Goal: Feedback & Contribution: Submit feedback/report problem

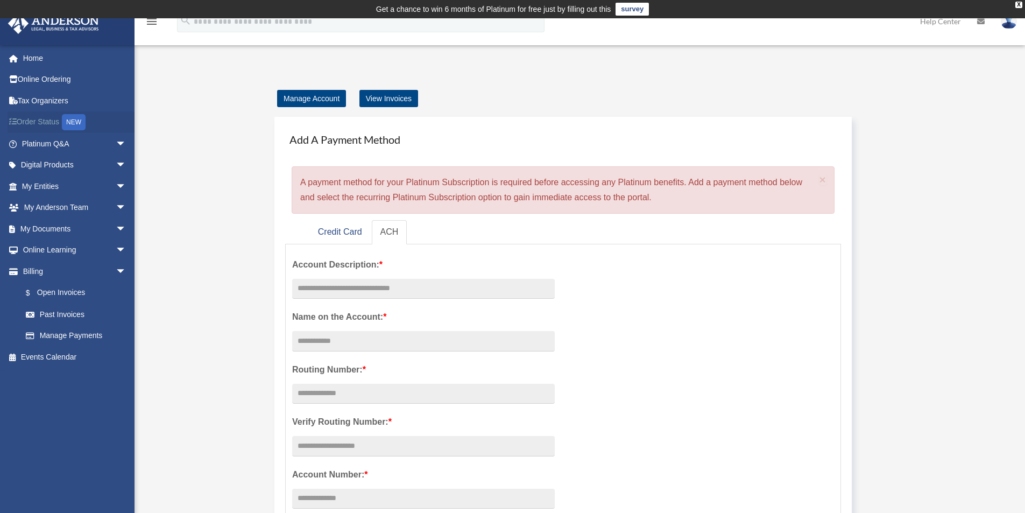
click at [46, 121] on link "Order Status NEW" at bounding box center [75, 122] width 135 height 22
click at [19, 184] on span at bounding box center [18, 187] width 7 height 8
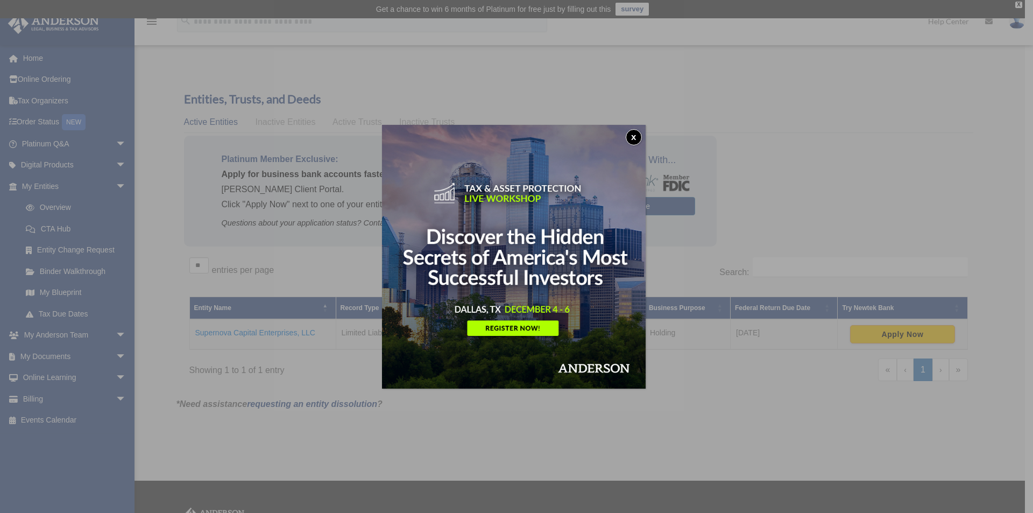
click at [633, 138] on button "x" at bounding box center [634, 137] width 16 height 16
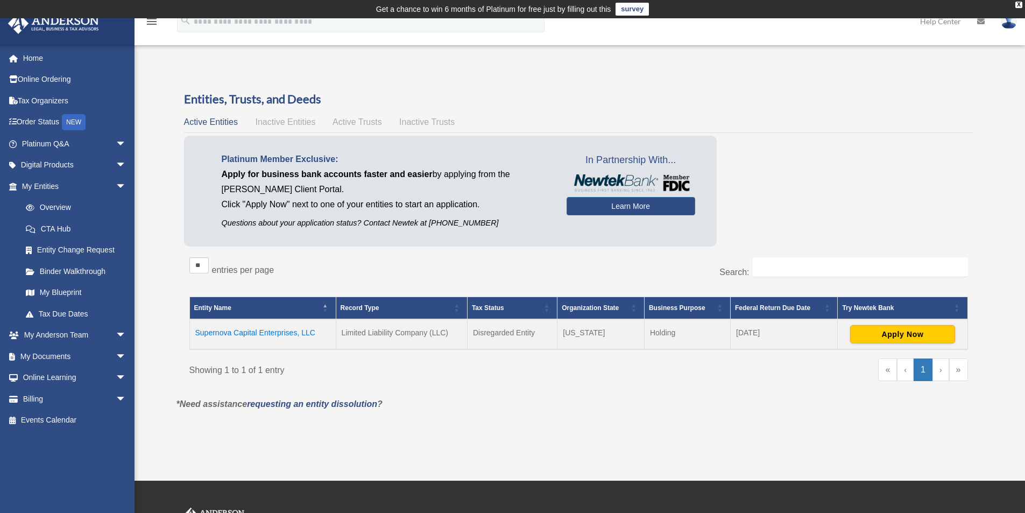
click at [291, 121] on span "Inactive Entities" at bounding box center [285, 121] width 60 height 9
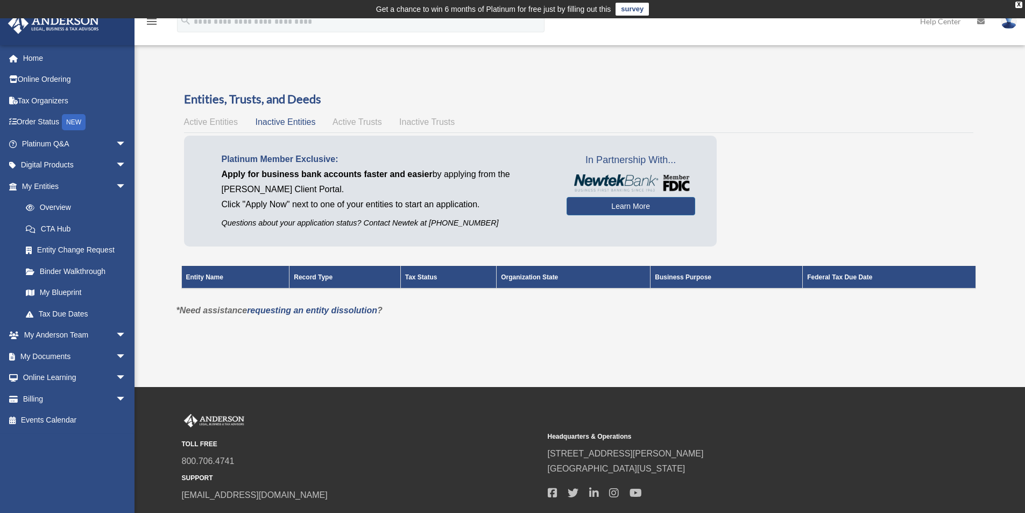
click at [337, 123] on span "Active Trusts" at bounding box center [358, 121] width 50 height 9
click at [407, 123] on span "Inactive Trusts" at bounding box center [426, 121] width 55 height 9
click at [207, 125] on span "Active Entities" at bounding box center [211, 121] width 54 height 9
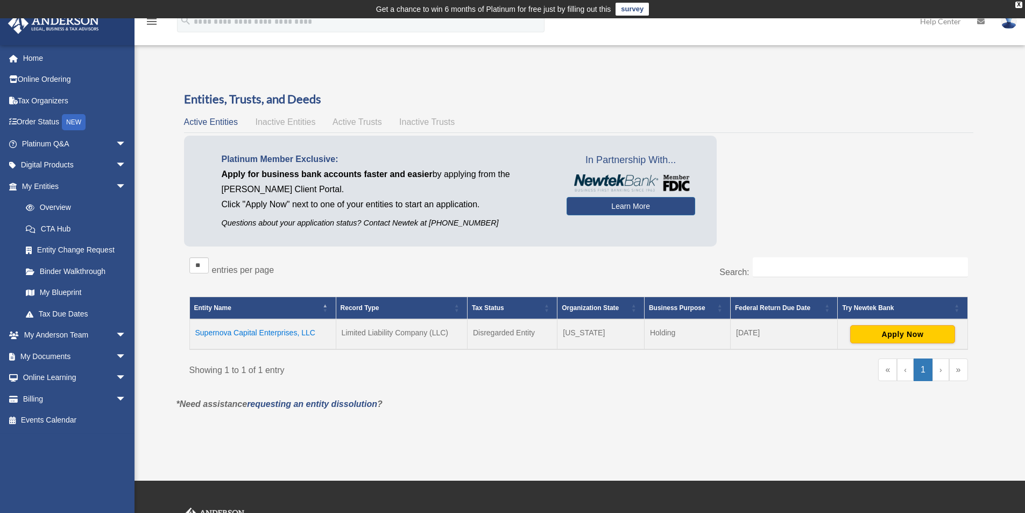
click at [268, 335] on td "Supernova Capital Enterprises, LLC" at bounding box center [262, 334] width 146 height 30
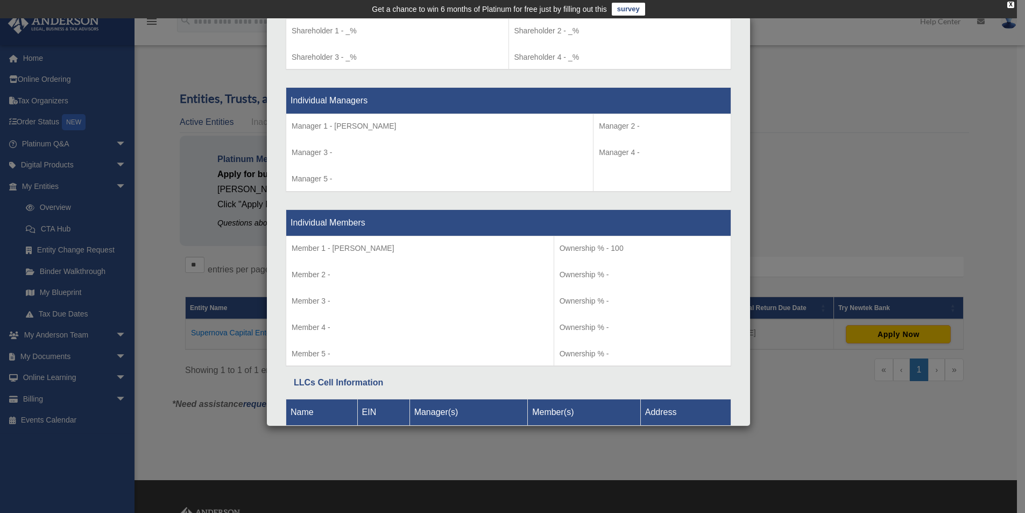
scroll to position [996, 0]
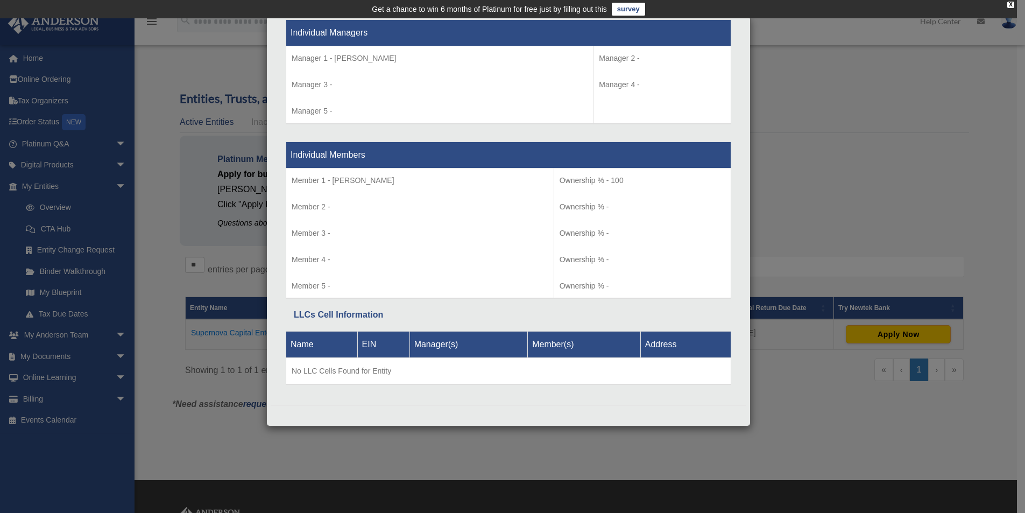
click at [342, 205] on p "Member 2 -" at bounding box center [420, 206] width 257 height 13
click at [334, 208] on p "Member 2 -" at bounding box center [420, 206] width 257 height 13
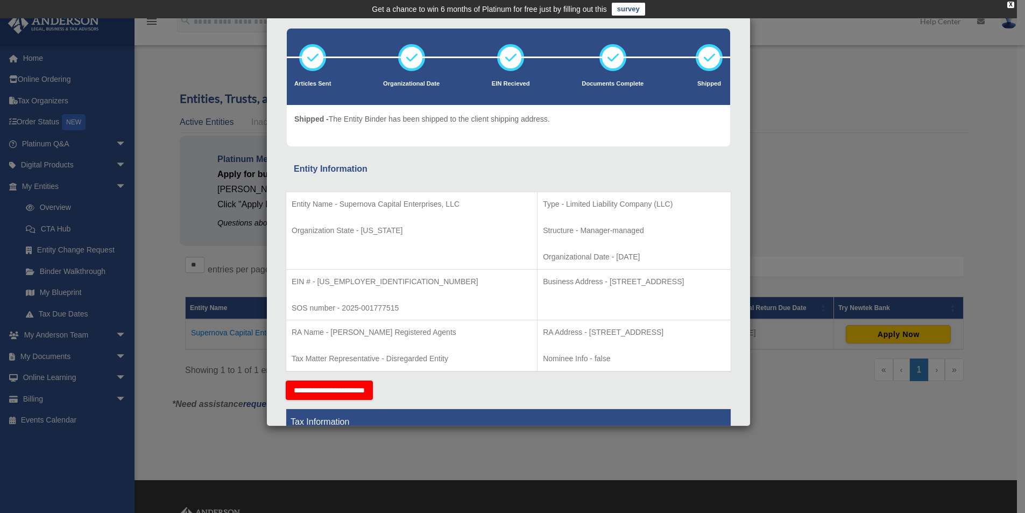
scroll to position [0, 0]
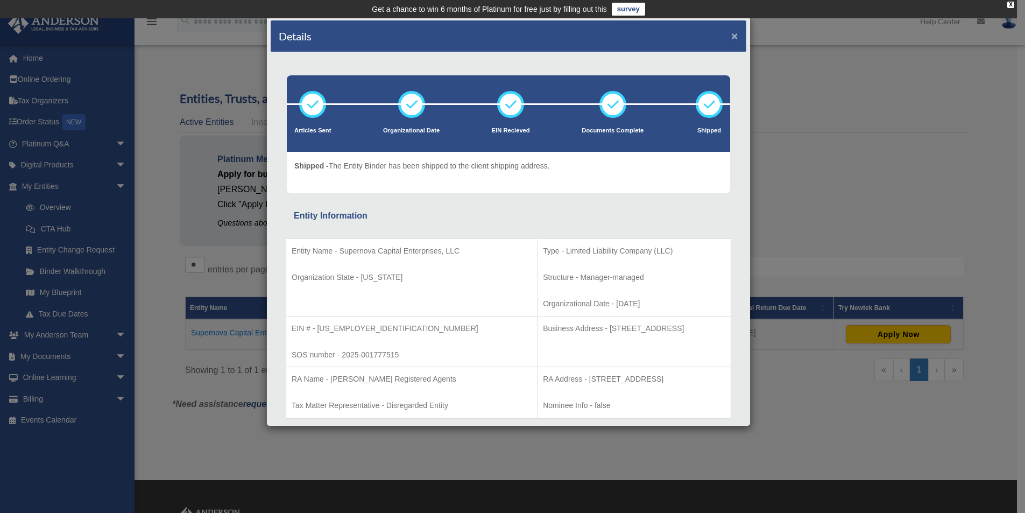
click at [731, 35] on button "×" at bounding box center [734, 35] width 7 height 11
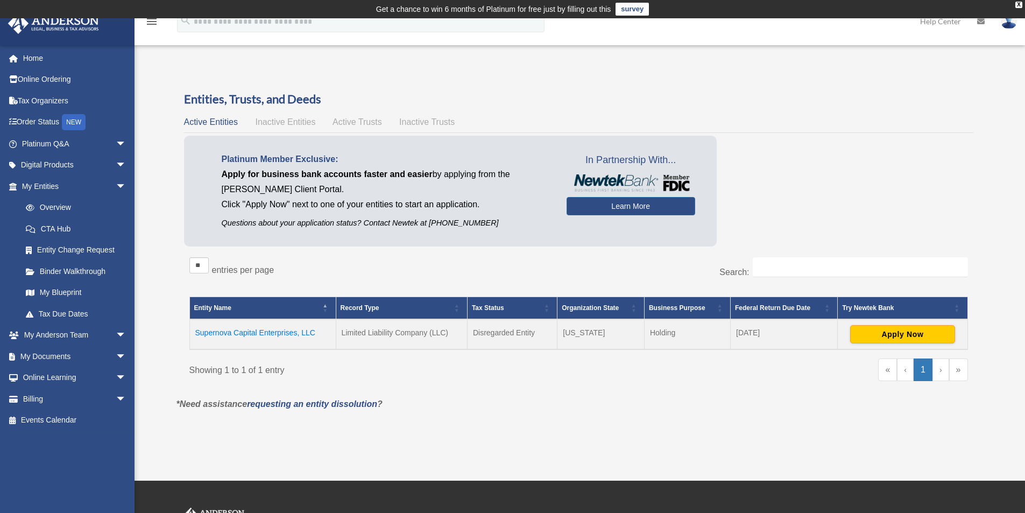
click at [352, 123] on span "Active Trusts" at bounding box center [358, 121] width 50 height 9
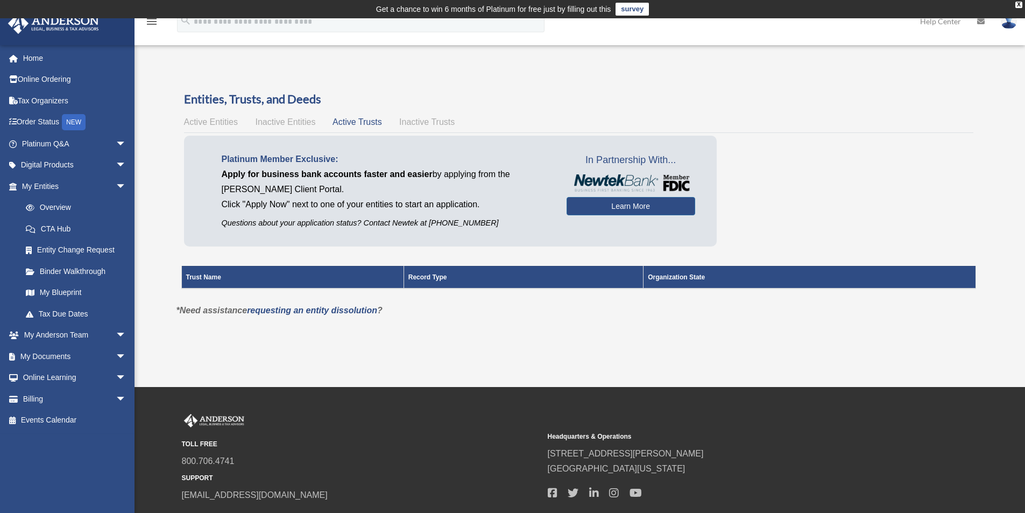
click at [411, 122] on span "Inactive Trusts" at bounding box center [426, 121] width 55 height 9
click at [304, 124] on span "Inactive Entities" at bounding box center [285, 121] width 60 height 9
click at [193, 124] on span "Active Entities" at bounding box center [211, 121] width 54 height 9
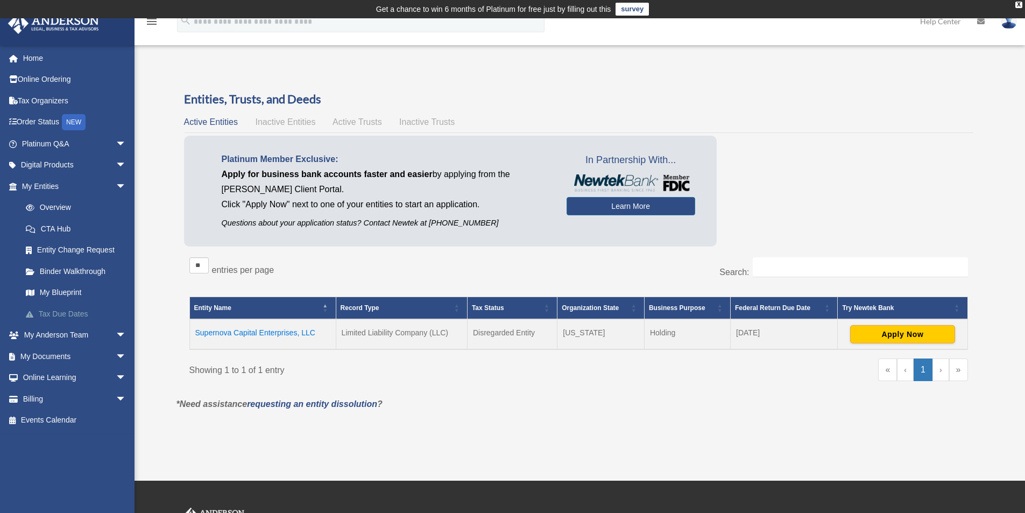
click at [55, 312] on link "Tax Due Dates" at bounding box center [79, 314] width 128 height 22
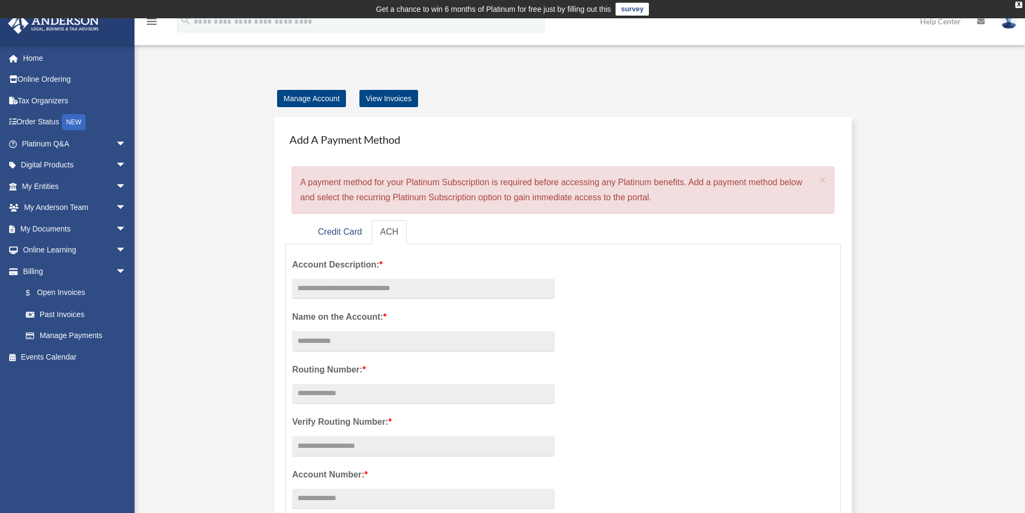
click at [1014, 24] on img at bounding box center [1009, 21] width 16 height 16
click at [944, 124] on div "Manage Account View Invoices Add A Payment Method × A payment method for your P…" at bounding box center [578, 489] width 821 height 797
click at [32, 62] on link "Home" at bounding box center [75, 58] width 135 height 22
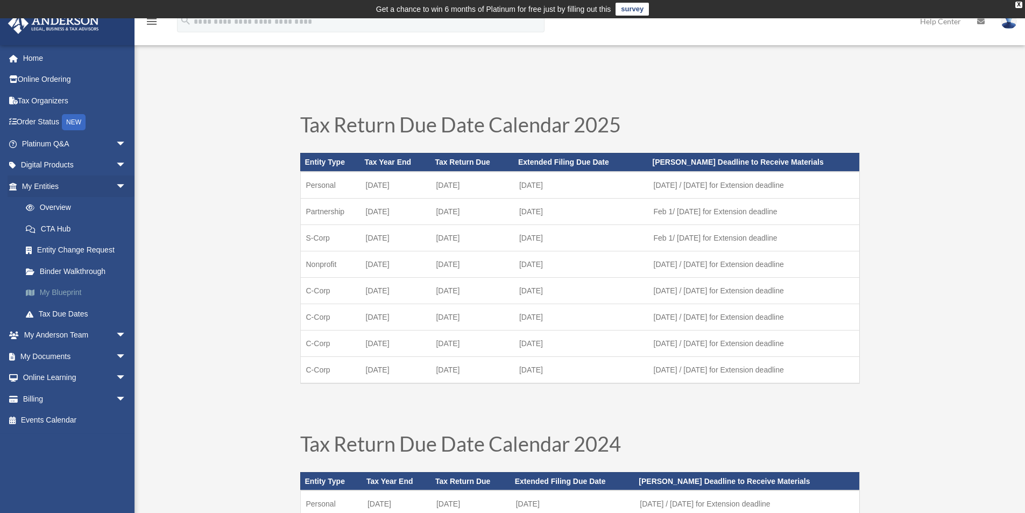
click at [42, 292] on link "My Blueprint" at bounding box center [79, 293] width 128 height 22
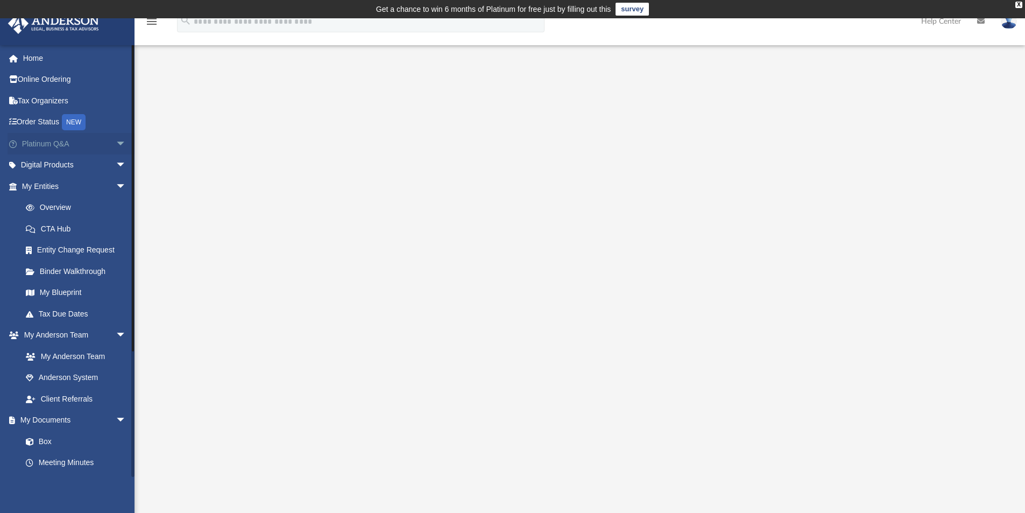
click at [116, 142] on span "arrow_drop_down" at bounding box center [127, 144] width 22 height 22
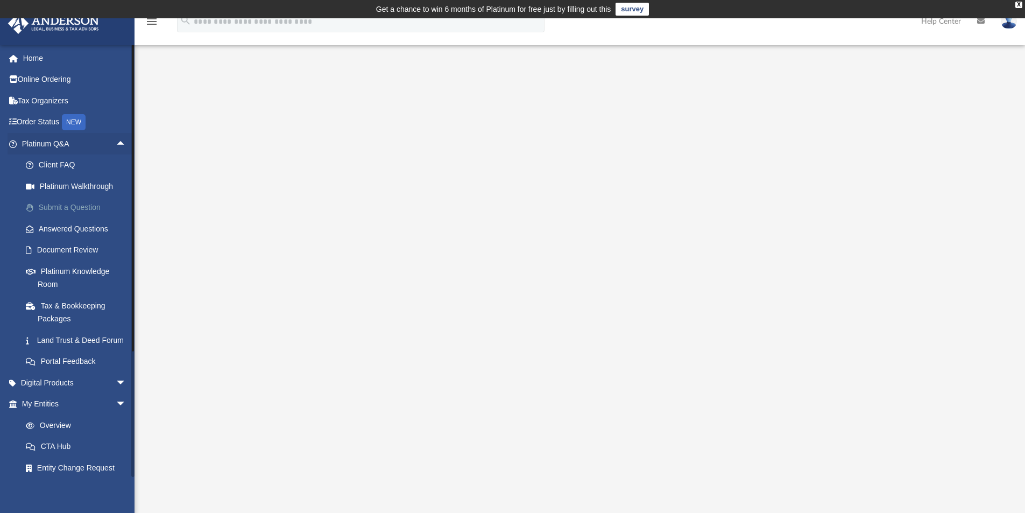
click at [53, 208] on link "Submit a Question" at bounding box center [79, 208] width 128 height 22
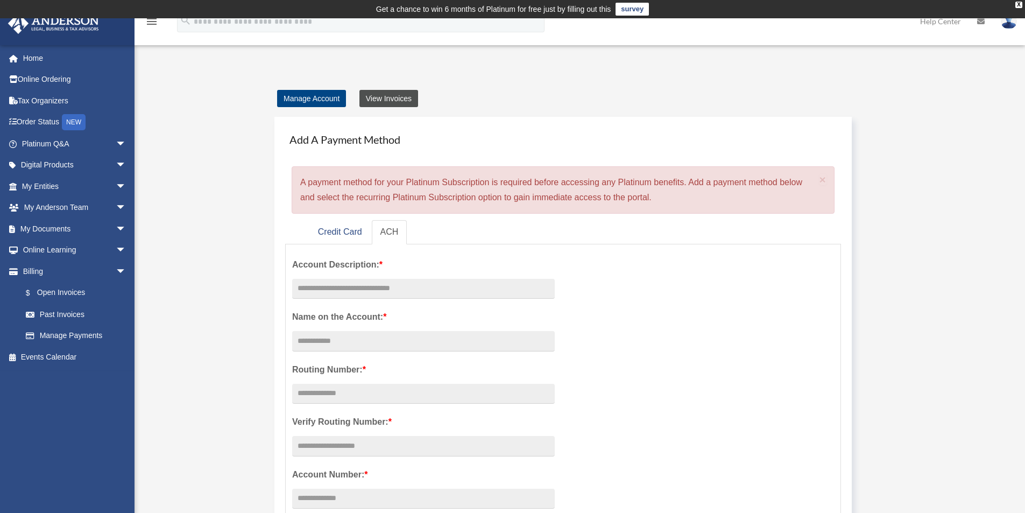
click at [378, 101] on link "View Invoices" at bounding box center [388, 98] width 59 height 17
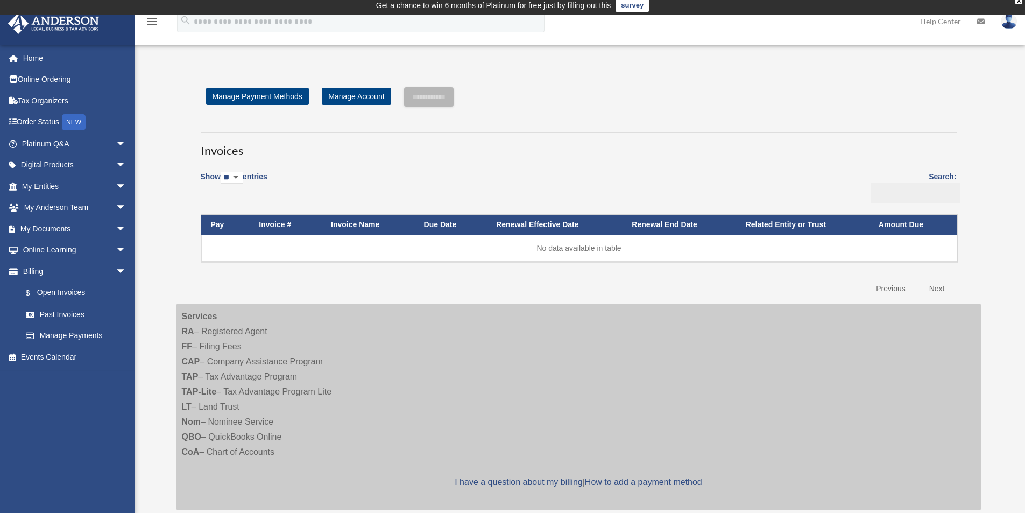
scroll to position [1, 0]
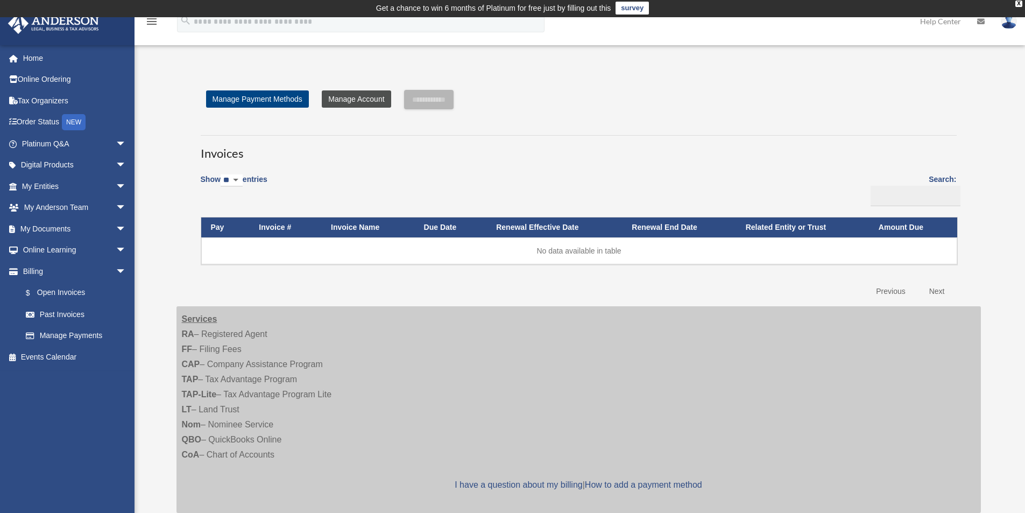
click at [338, 105] on link "Manage Account" at bounding box center [356, 98] width 69 height 17
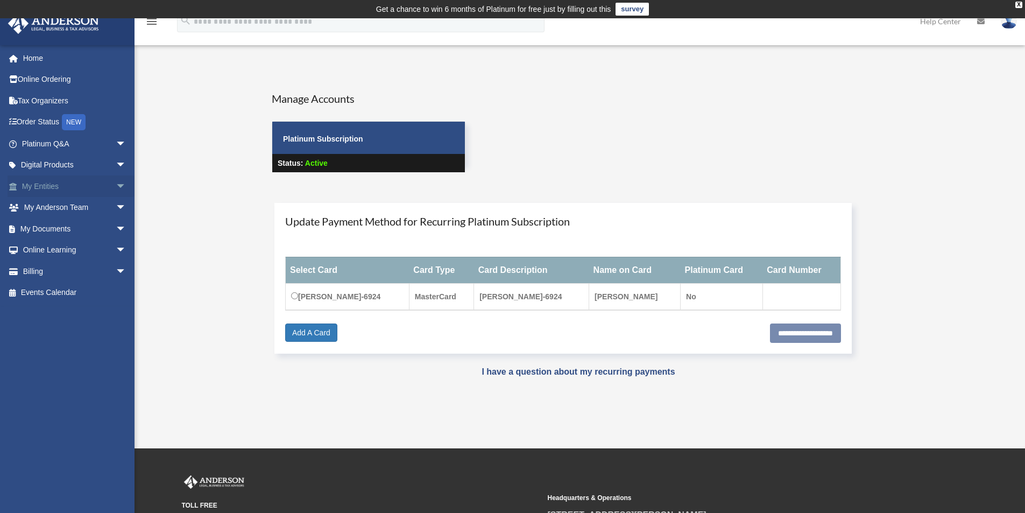
click at [95, 190] on link "My Entities arrow_drop_down" at bounding box center [75, 186] width 135 height 22
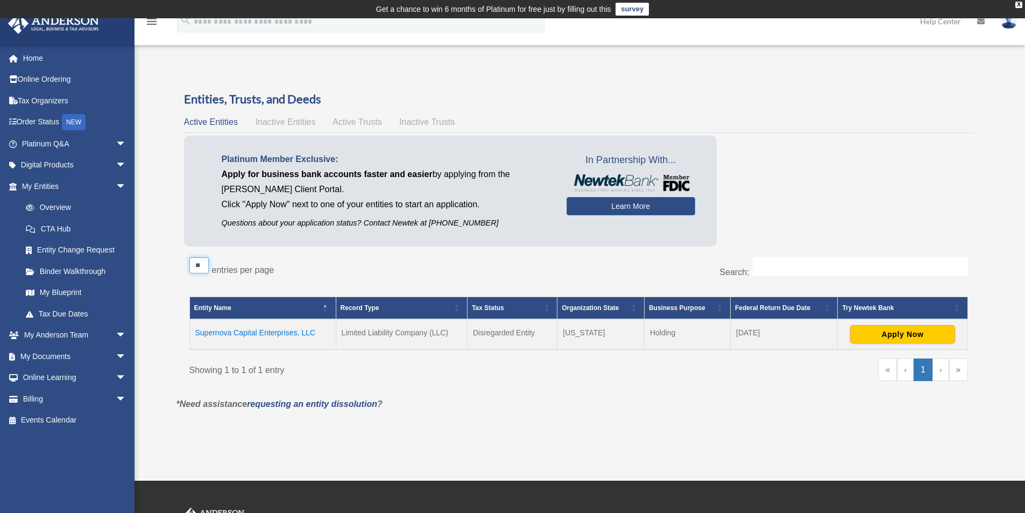
click at [206, 265] on select "** ** ** ***" at bounding box center [198, 265] width 19 height 16
click at [52, 272] on link "Binder Walkthrough" at bounding box center [79, 271] width 128 height 22
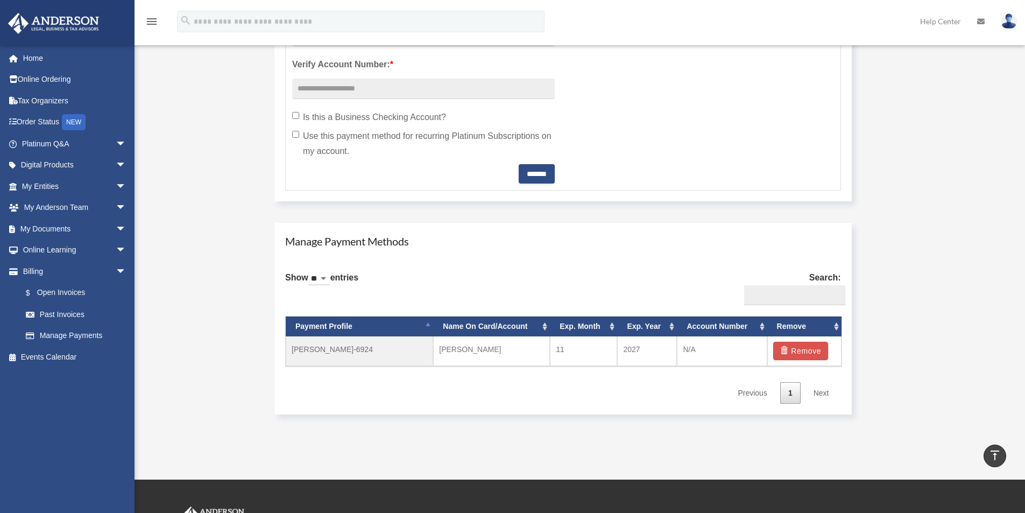
scroll to position [466, 0]
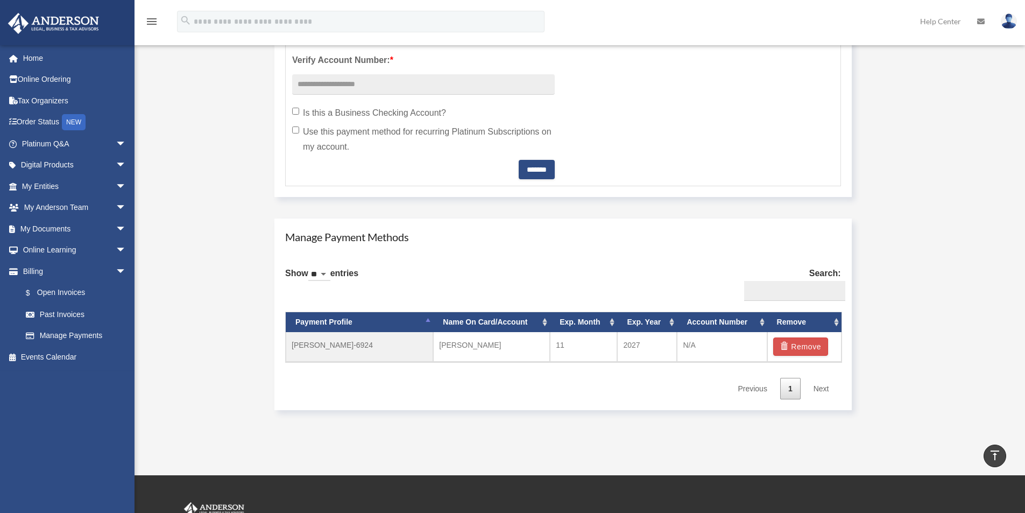
click at [819, 389] on link "Next" at bounding box center [821, 389] width 32 height 22
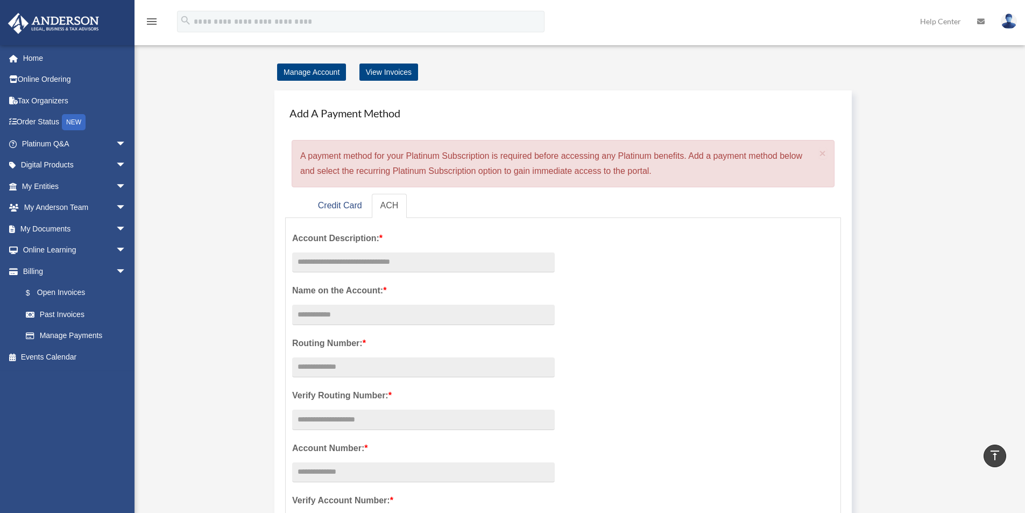
scroll to position [0, 0]
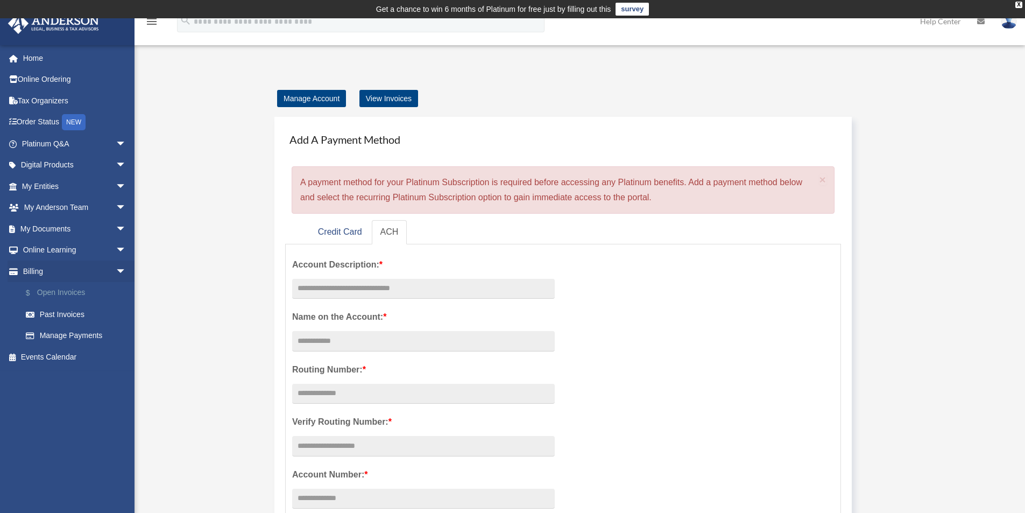
click at [70, 295] on link "$ Open Invoices" at bounding box center [79, 293] width 128 height 22
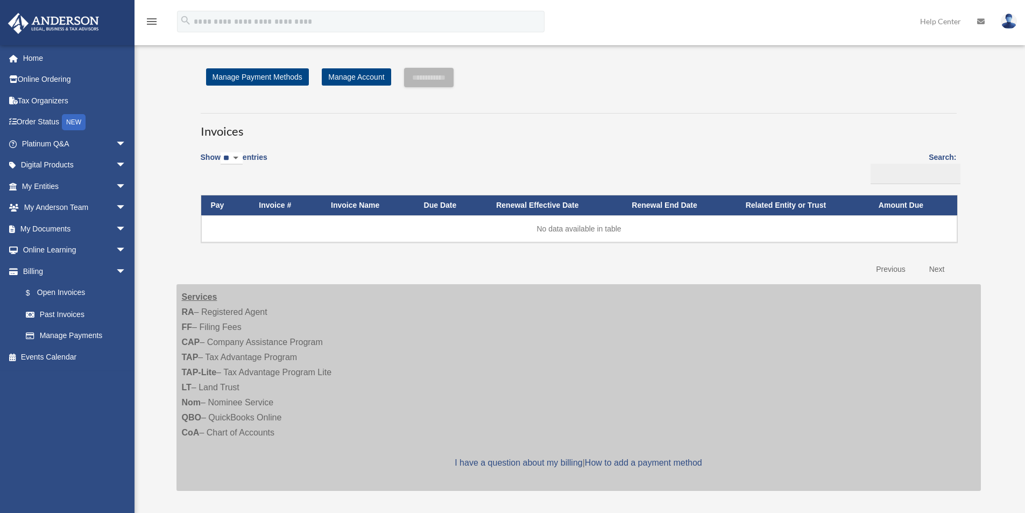
scroll to position [18, 0]
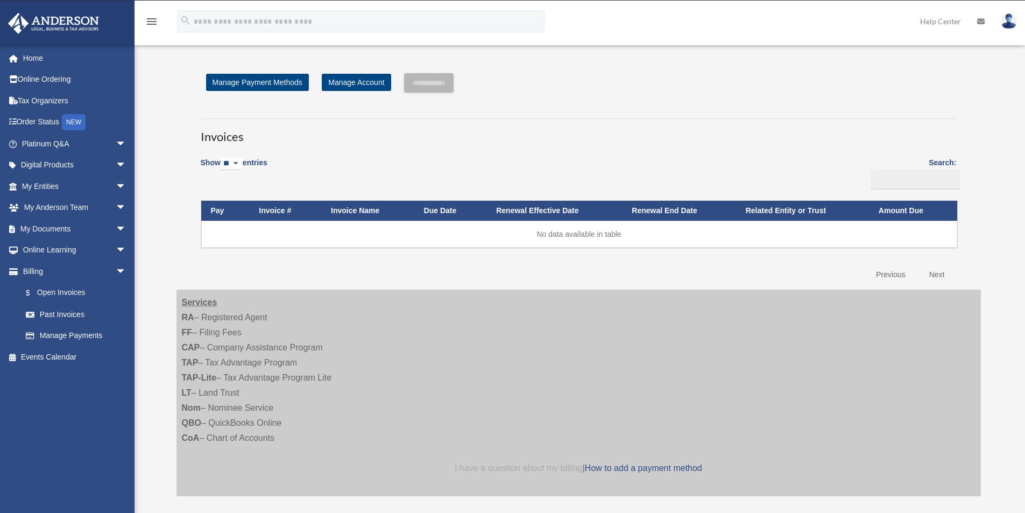
click at [542, 470] on link "I have a question about my billing" at bounding box center [519, 467] width 128 height 9
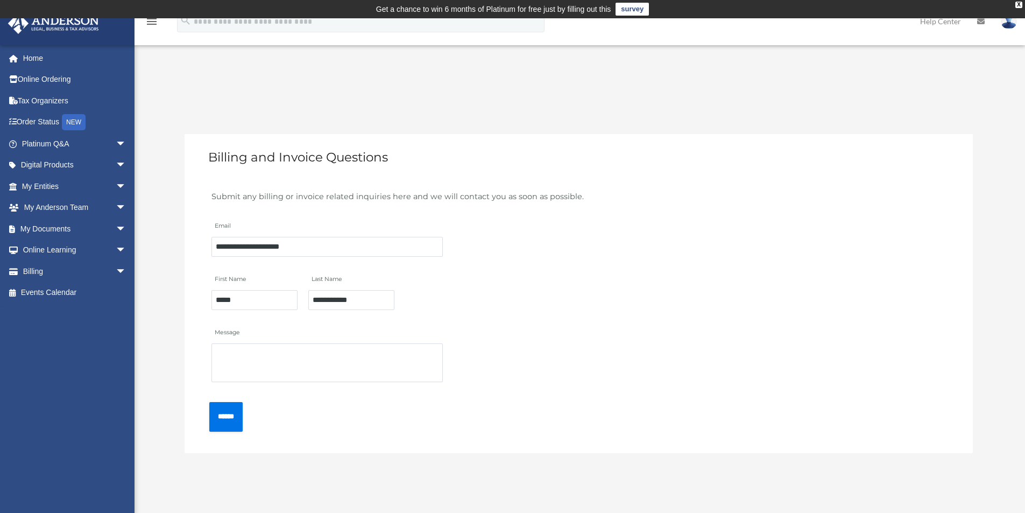
click at [630, 9] on link "survey" at bounding box center [632, 9] width 33 height 13
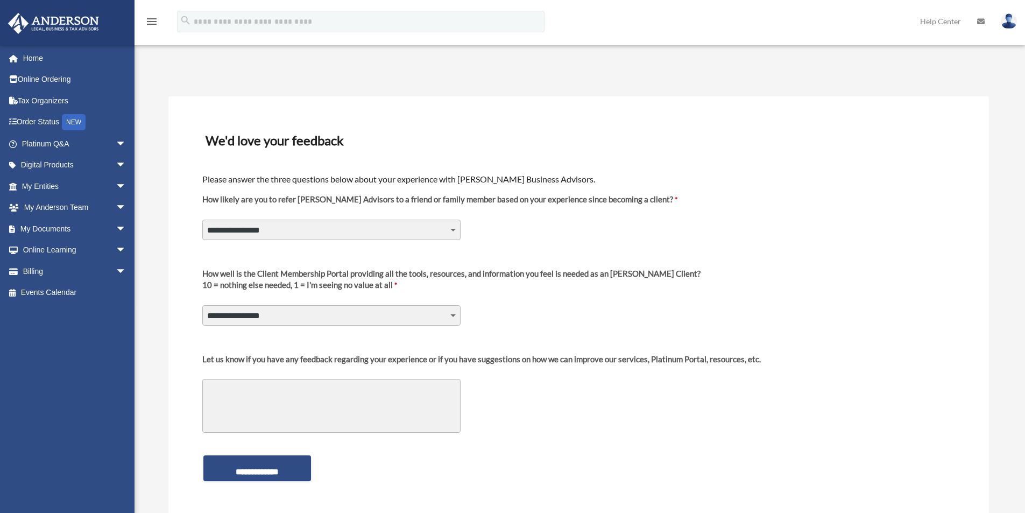
click at [331, 227] on select "**********" at bounding box center [331, 230] width 258 height 20
select select "********"
click at [202, 220] on select "**********" at bounding box center [331, 230] width 258 height 20
click at [322, 309] on select "**********" at bounding box center [331, 315] width 258 height 20
select select "********"
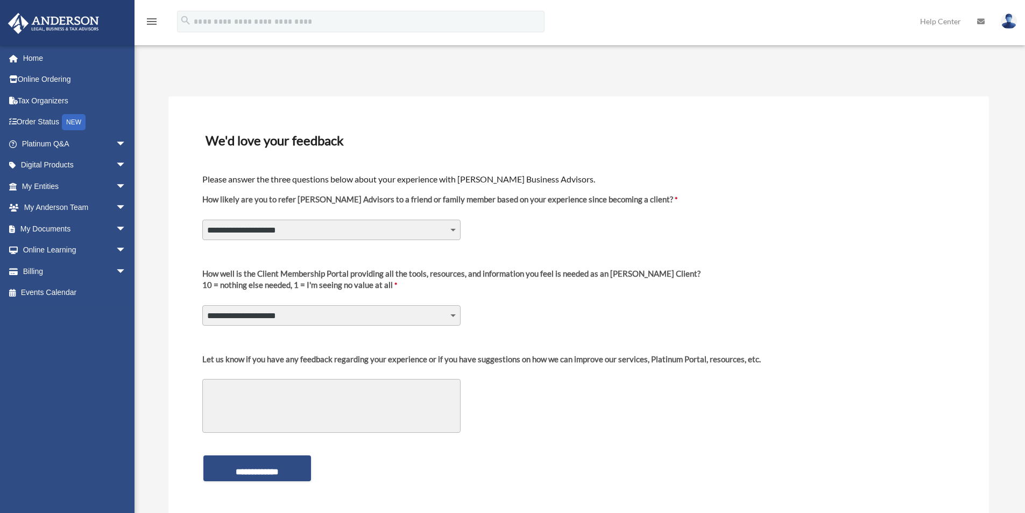
click at [202, 305] on select "**********" at bounding box center [331, 315] width 258 height 20
click at [225, 387] on textarea "Let us know if you have any feedback regarding your experience or if you have s…" at bounding box center [331, 406] width 258 height 54
click at [313, 392] on textarea "**********" at bounding box center [331, 406] width 258 height 54
click at [405, 405] on textarea "**********" at bounding box center [331, 406] width 258 height 54
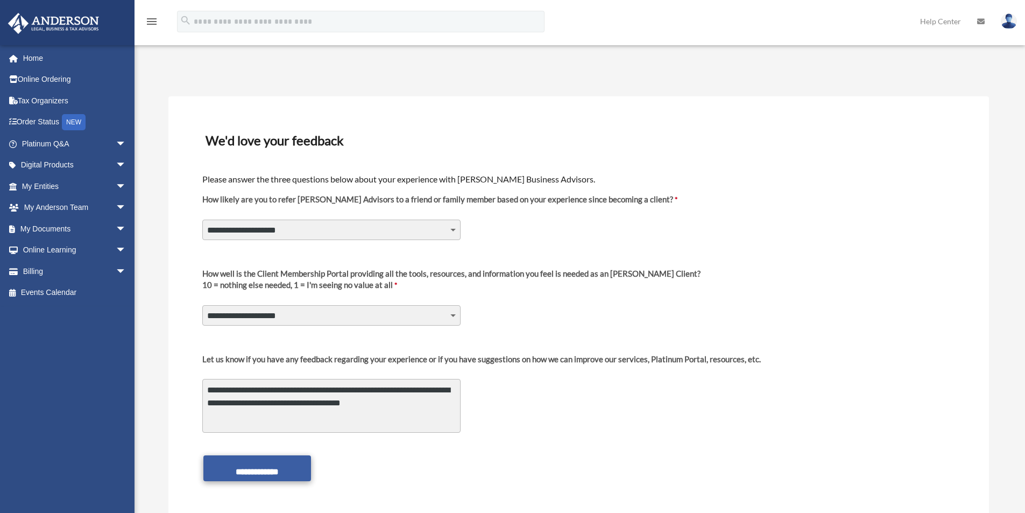
type textarea "**********"
click at [263, 471] on input "**********" at bounding box center [257, 468] width 108 height 26
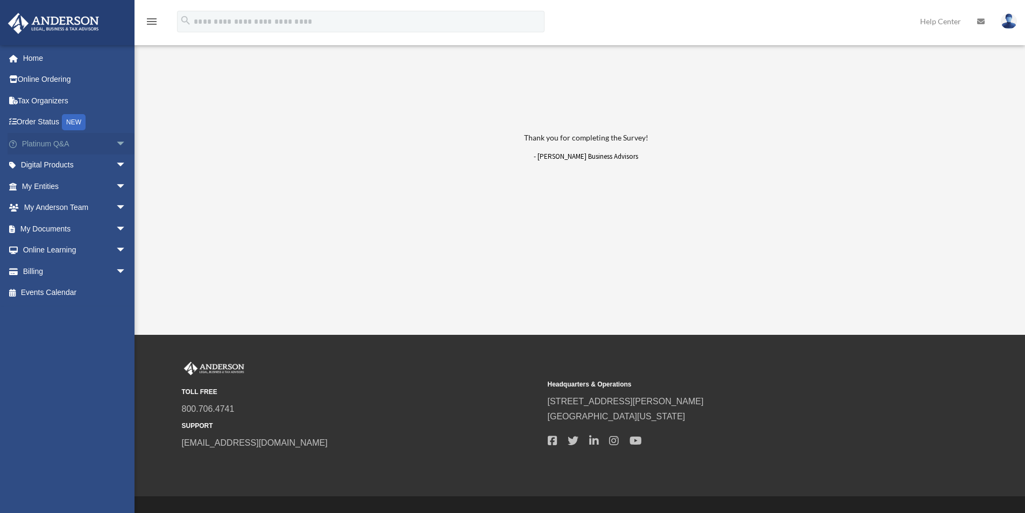
click at [42, 147] on link "Platinum Q&A arrow_drop_down" at bounding box center [75, 144] width 135 height 22
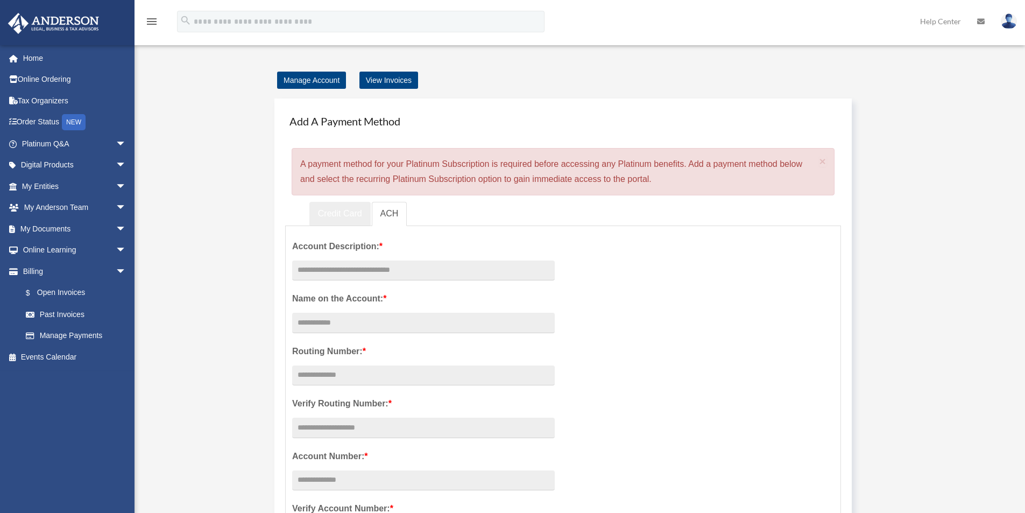
click at [338, 219] on link "Credit Card" at bounding box center [339, 214] width 61 height 24
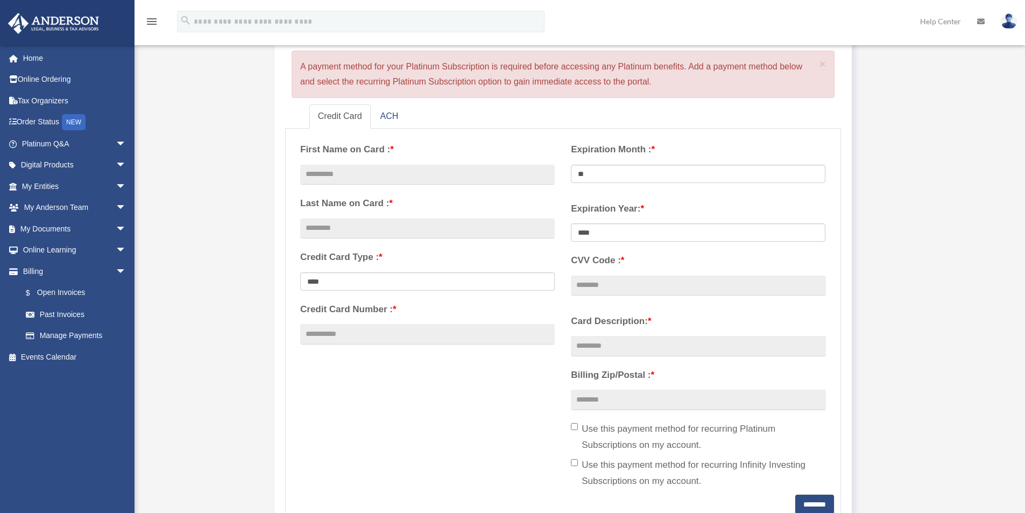
scroll to position [90, 0]
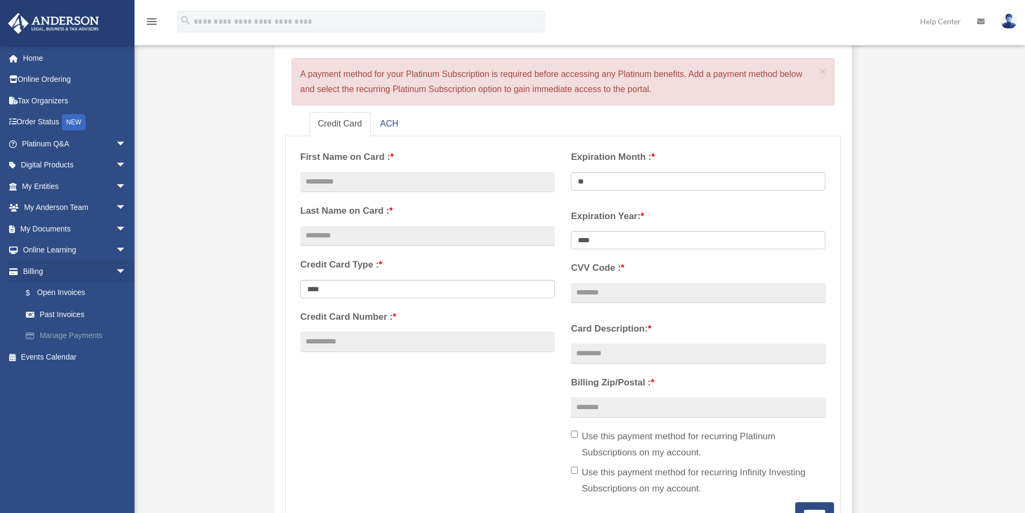
click at [82, 336] on link "Manage Payments" at bounding box center [79, 336] width 128 height 22
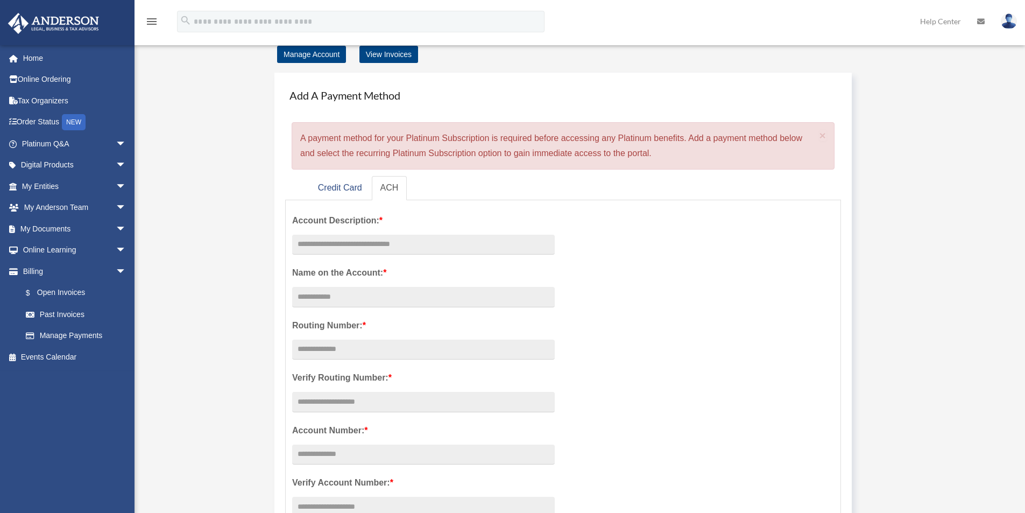
scroll to position [72, 0]
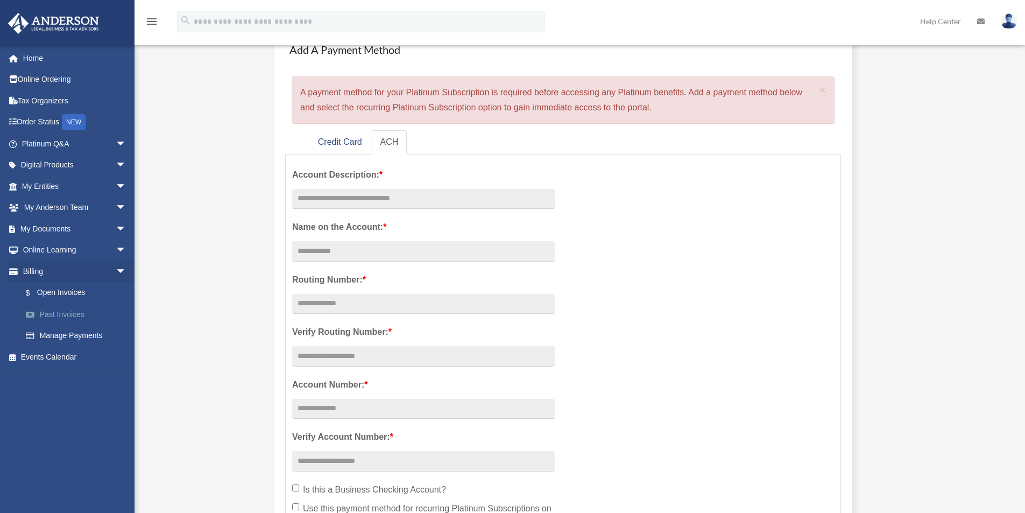
click at [58, 316] on link "Past Invoices" at bounding box center [79, 314] width 128 height 22
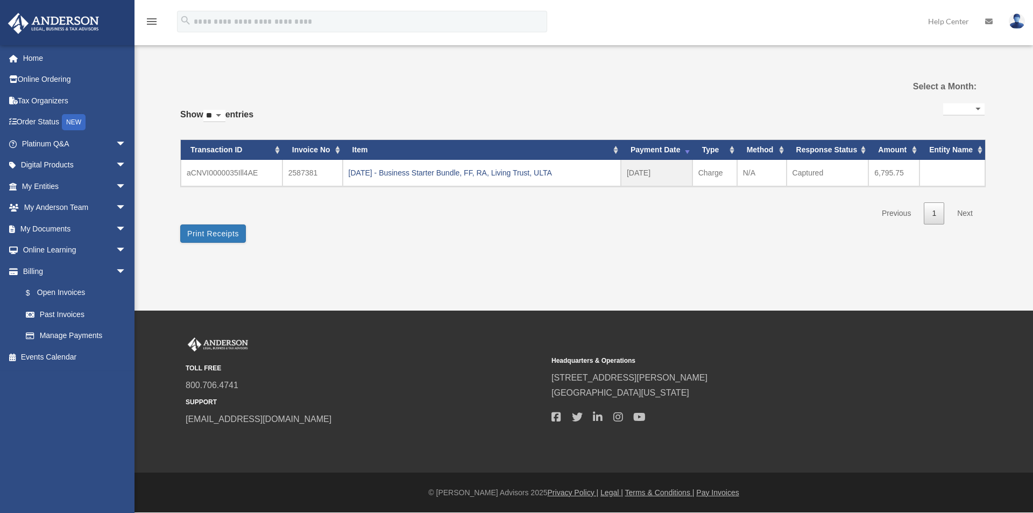
select select
click at [56, 296] on link "$ Open Invoices" at bounding box center [79, 293] width 128 height 22
select select
